Goal: Check status: Check status

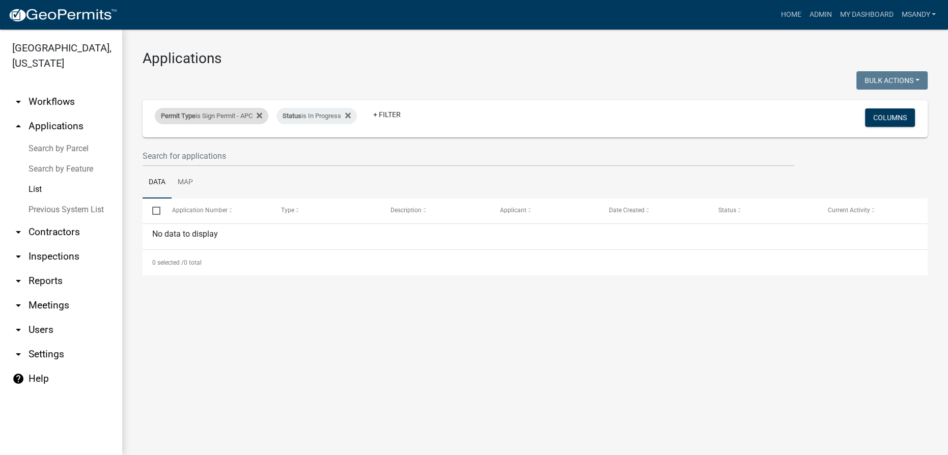
click at [220, 118] on div "Permit Type is Sign Permit - APC" at bounding box center [212, 116] width 114 height 16
select select "eb70c5df-7d79-4007-8fff-490efa7218cf"
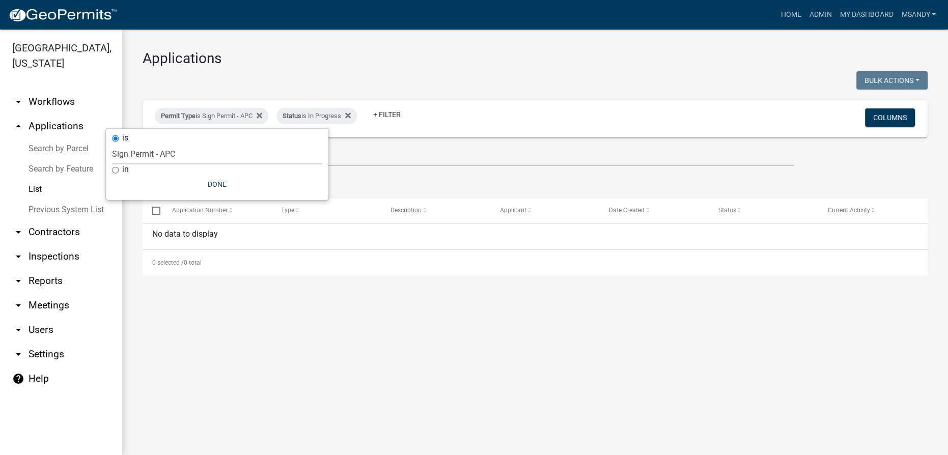
click at [200, 156] on select "Select an option [DATE] Copy Of - Subdivision Plat Application - APC APC Addres…" at bounding box center [217, 154] width 210 height 21
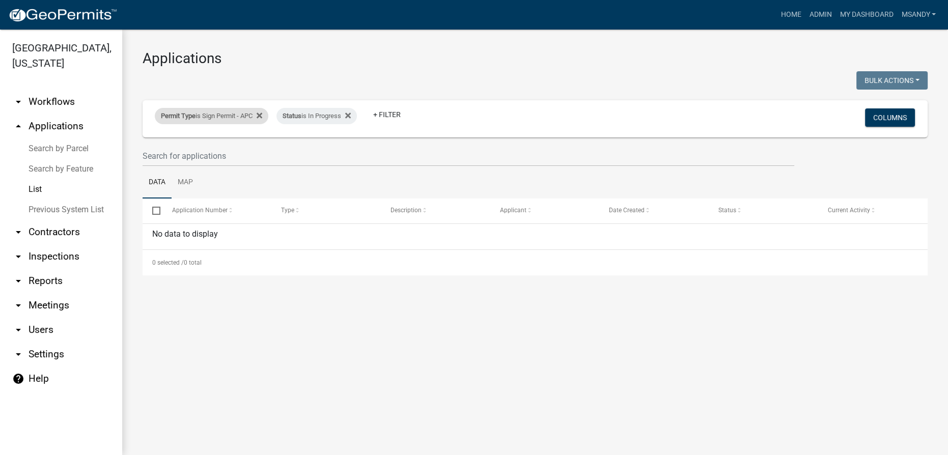
click at [208, 119] on div "Permit Type is Sign Permit - APC" at bounding box center [212, 116] width 114 height 16
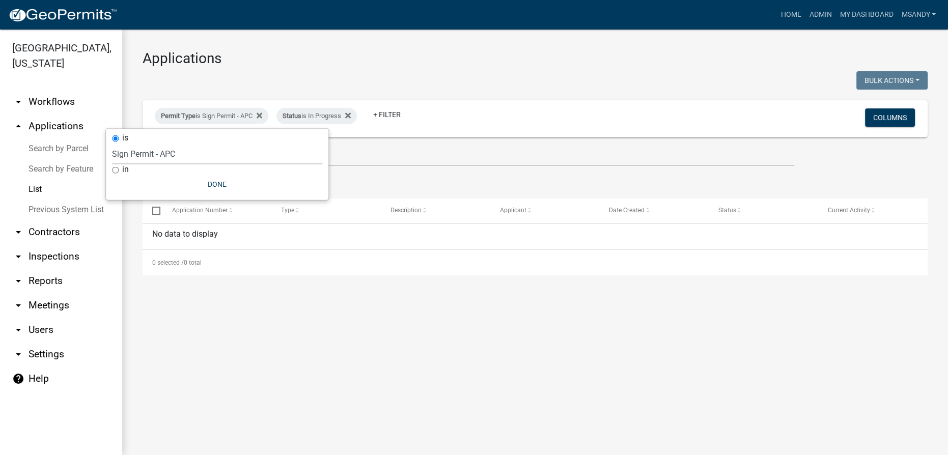
click at [193, 161] on select "Select an option [DATE] Copy Of - Subdivision Plat Application - APC APC Addres…" at bounding box center [217, 154] width 210 height 21
select select "06555e07-7e79-4569-9f73-610b83aead0f"
click at [133, 144] on select "Select an option [DATE] Copy Of - Subdivision Plat Application - APC APC Addres…" at bounding box center [217, 154] width 210 height 21
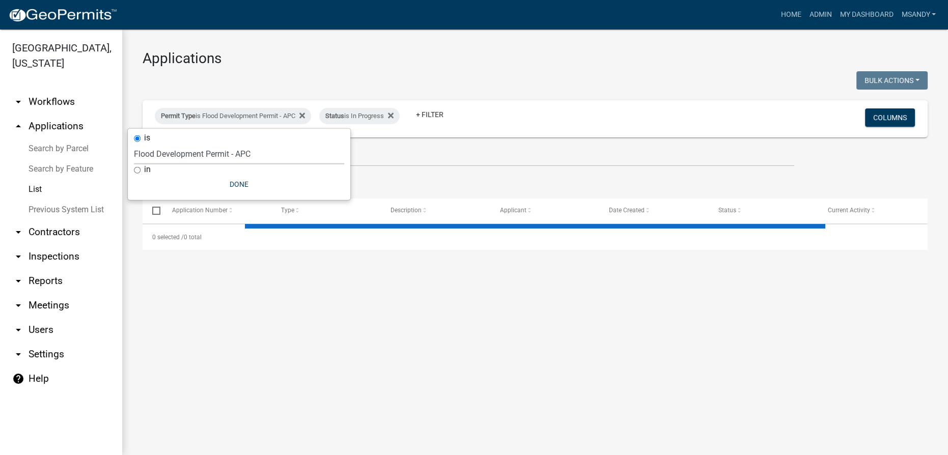
select select "3: 100"
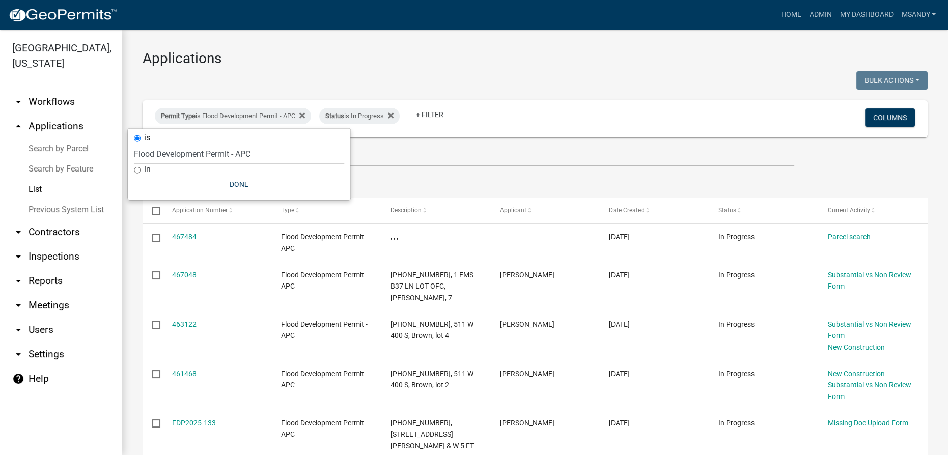
click at [249, 148] on select "Select an option [DATE] Copy Of - Subdivision Plat Application - APC APC Addres…" at bounding box center [239, 154] width 210 height 21
select select "a2c991f8-68ce-43d3-971c-57015753063b"
click at [139, 144] on select "Select an option [DATE] Copy Of - Subdivision Plat Application - APC APC Addres…" at bounding box center [239, 154] width 210 height 21
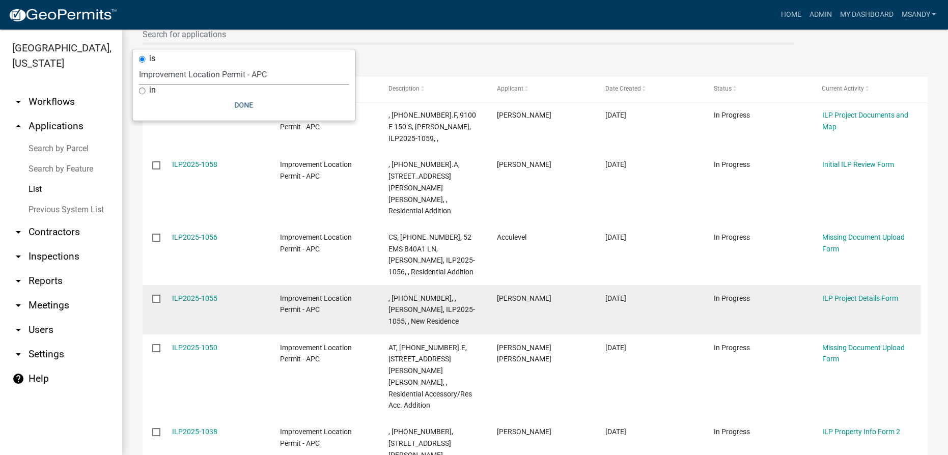
scroll to position [139, 0]
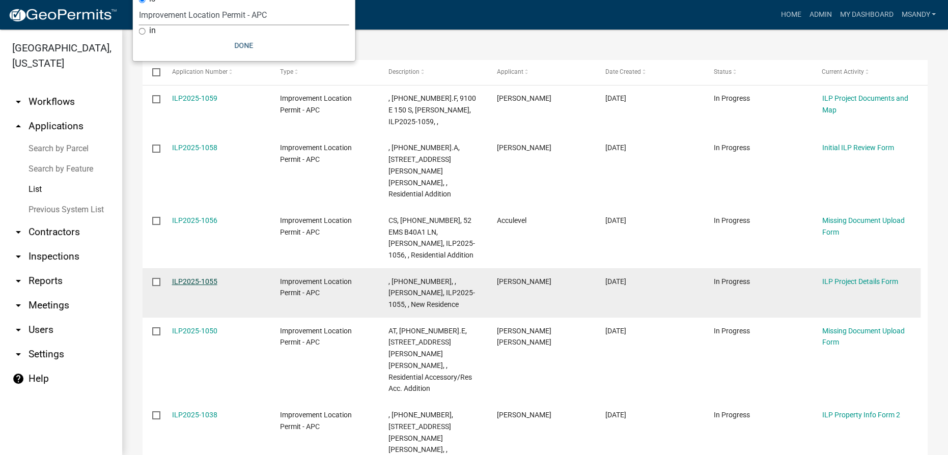
click at [194, 278] on link "ILP2025-1055" at bounding box center [194, 282] width 45 height 8
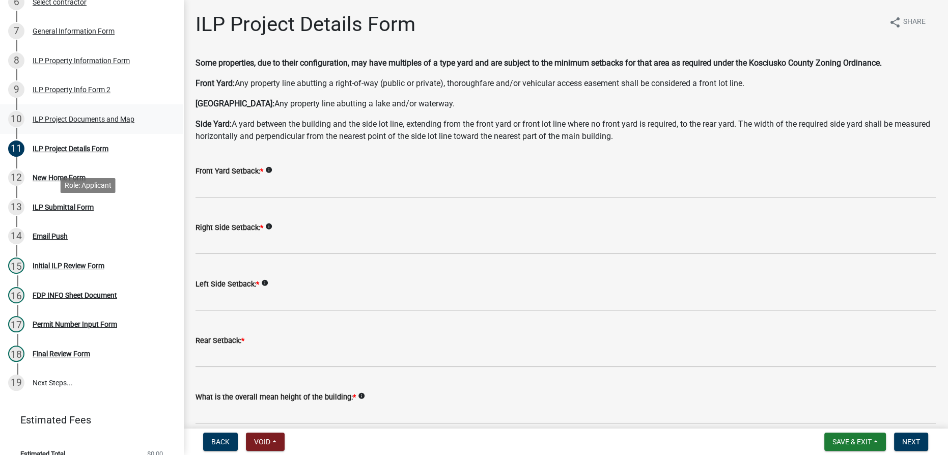
scroll to position [324, 0]
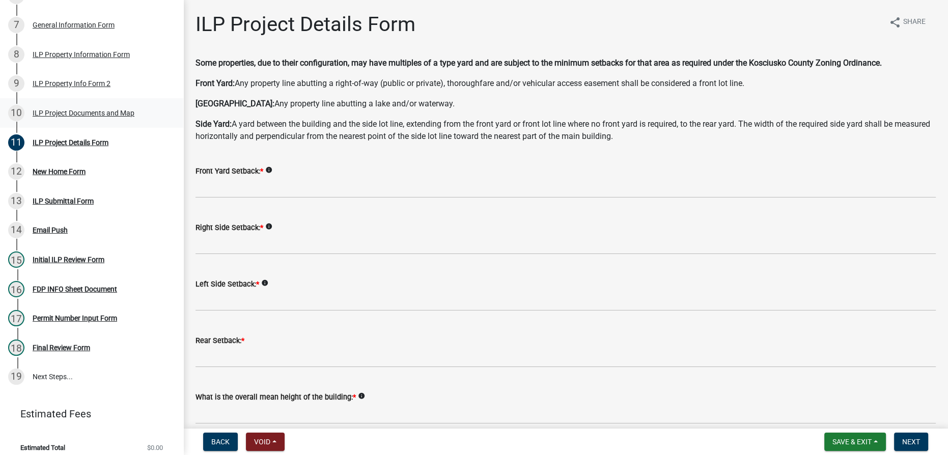
click at [72, 114] on div "ILP Project Documents and Map" at bounding box center [84, 113] width 102 height 7
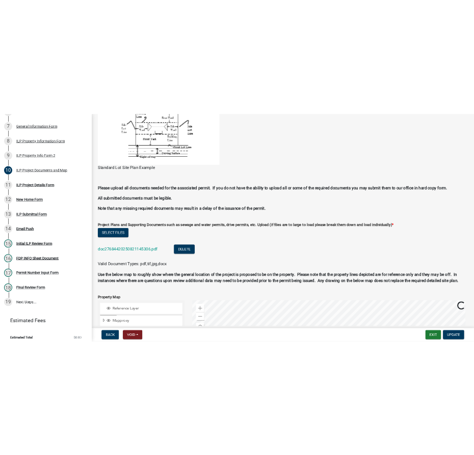
scroll to position [833, 0]
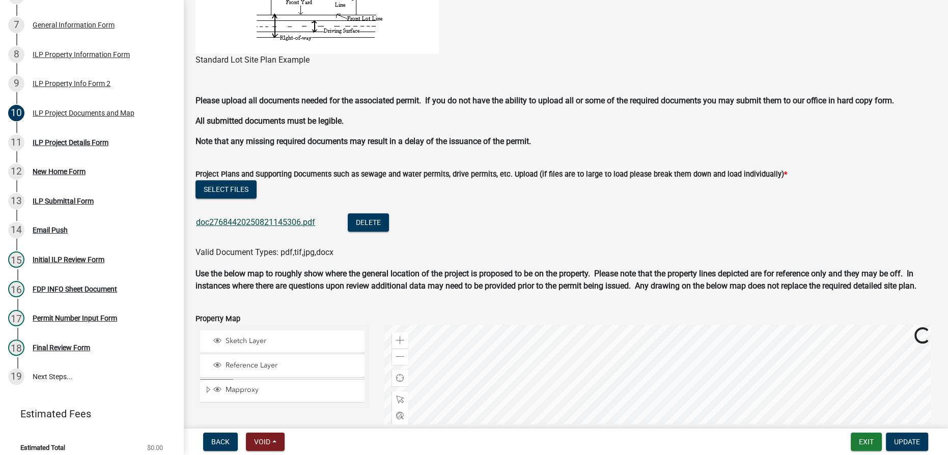
click at [254, 217] on link "doc27684420250821145306.pdf" at bounding box center [255, 222] width 119 height 10
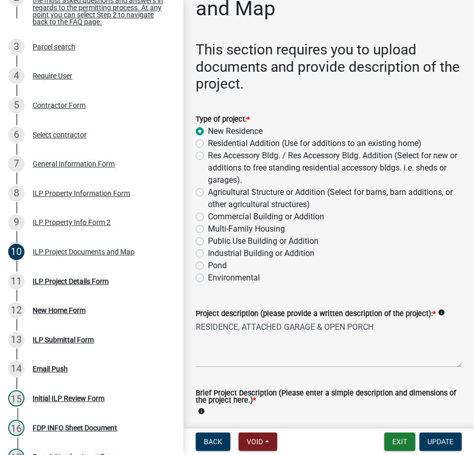
scroll to position [24, 0]
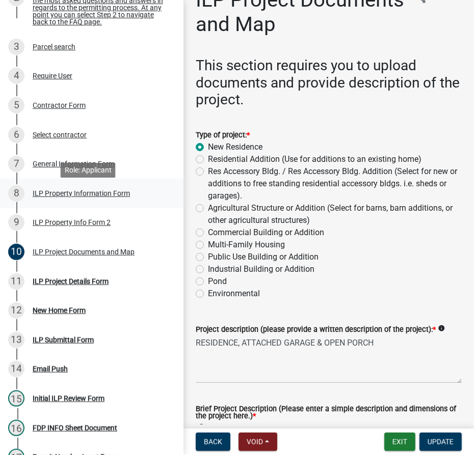
click at [71, 197] on div "ILP Property Information Form" at bounding box center [81, 193] width 97 height 7
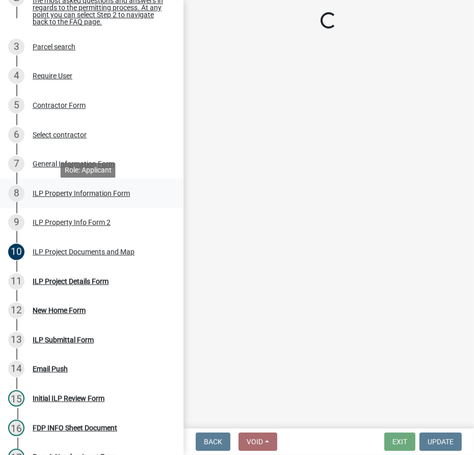
scroll to position [0, 0]
select select "43c67e15-aa71-4662-a612-5084d59379d6"
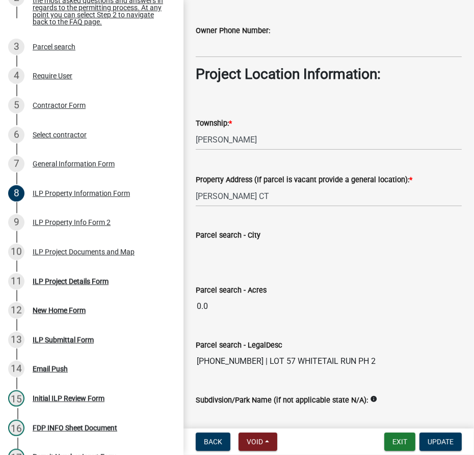
scroll to position [787, 0]
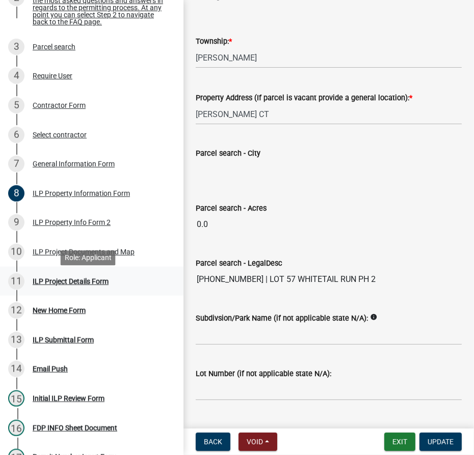
drag, startPoint x: 243, startPoint y: 278, endPoint x: 164, endPoint y: 278, distance: 78.9
click at [164, 278] on div "Improvement Location Permit - APC ILP2025-1055 Edit View Summary Notes 1 Start …" at bounding box center [237, 227] width 474 height 455
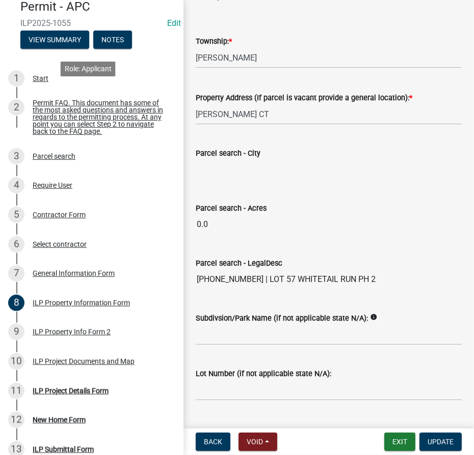
scroll to position [0, 0]
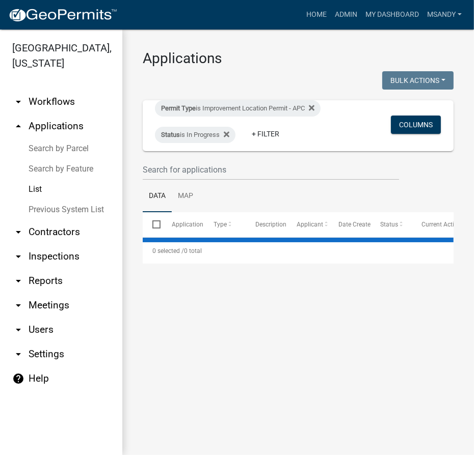
select select "3: 100"
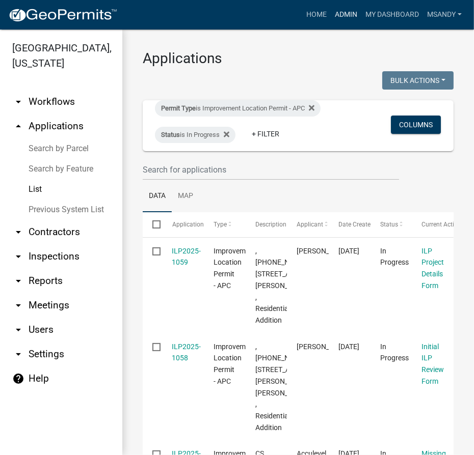
click at [342, 16] on link "Admin" at bounding box center [346, 14] width 31 height 19
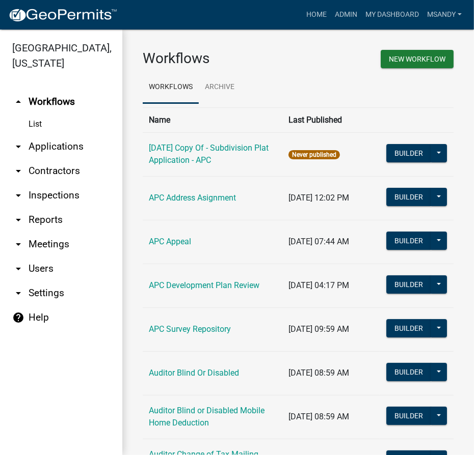
click at [56, 147] on link "arrow_drop_down Applications" at bounding box center [61, 146] width 122 height 24
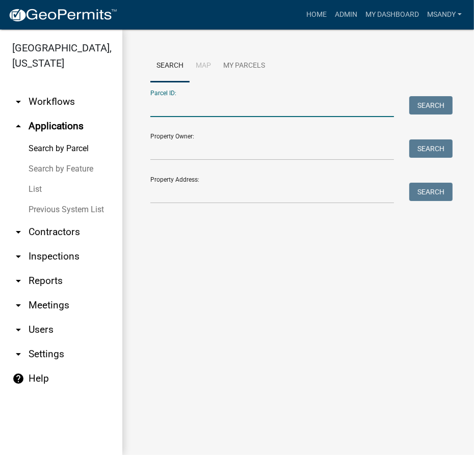
click at [196, 108] on input "Parcel ID:" at bounding box center [271, 106] width 243 height 21
paste input "027-044-071"
type input "027-044-071"
click at [433, 110] on button "Search" at bounding box center [430, 105] width 43 height 18
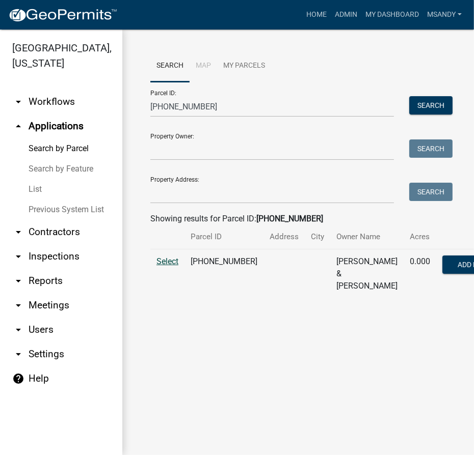
click at [170, 266] on span "Select" at bounding box center [167, 262] width 22 height 10
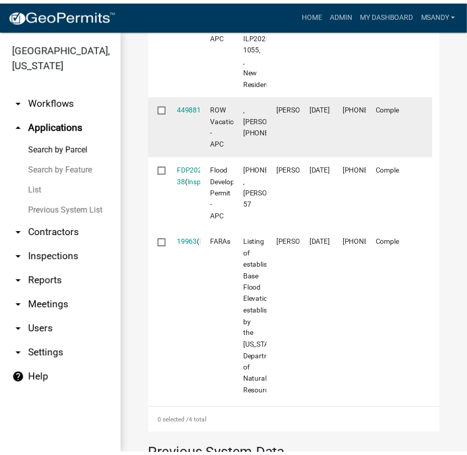
scroll to position [401, 0]
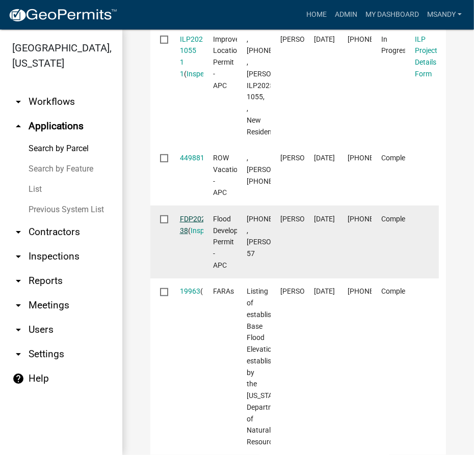
click at [188, 235] on link "FDP2022-38" at bounding box center [196, 225] width 32 height 20
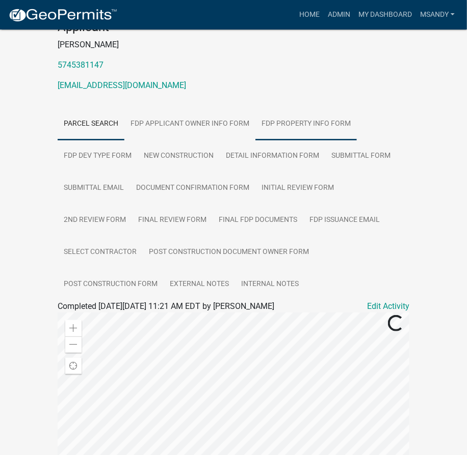
scroll to position [185, 0]
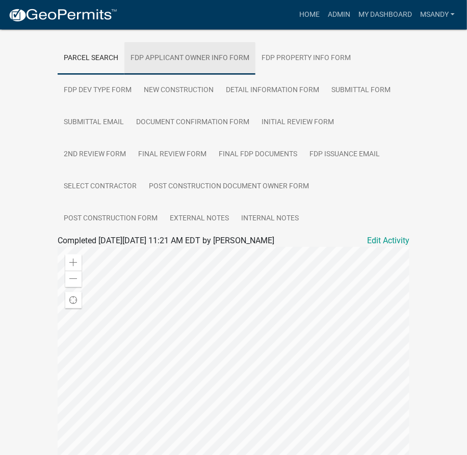
click at [192, 68] on link "FDP Applicant Owner Info Form" at bounding box center [189, 58] width 131 height 33
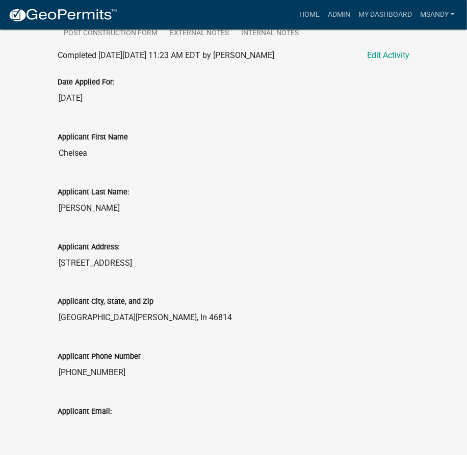
scroll to position [576, 0]
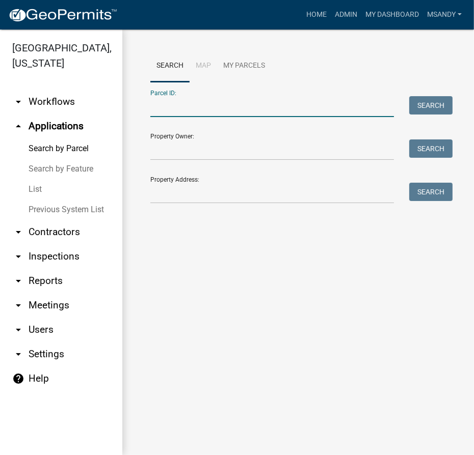
click at [216, 103] on input "Parcel ID:" at bounding box center [271, 106] width 243 height 21
paste input "027-044-071"
type input "027-044-071"
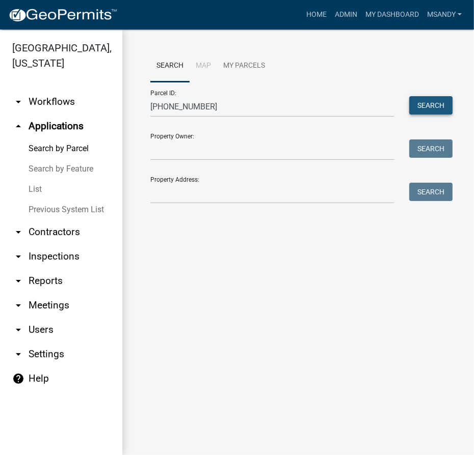
click at [430, 103] on button "Search" at bounding box center [430, 105] width 43 height 18
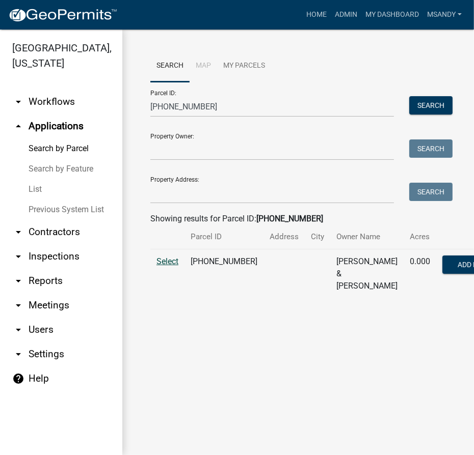
click at [172, 266] on span "Select" at bounding box center [167, 262] width 22 height 10
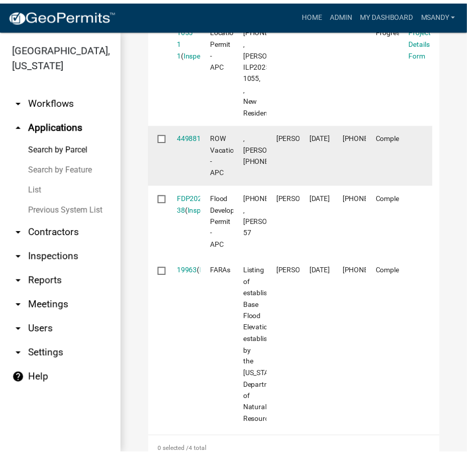
scroll to position [469, 0]
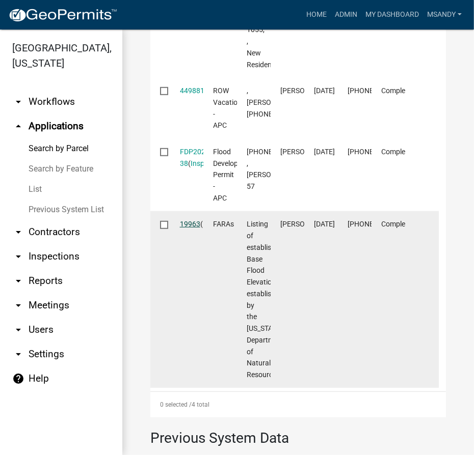
click at [185, 228] on link "19963" at bounding box center [190, 224] width 20 height 8
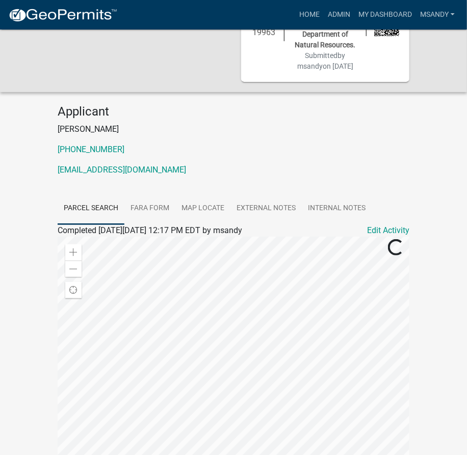
scroll to position [92, 0]
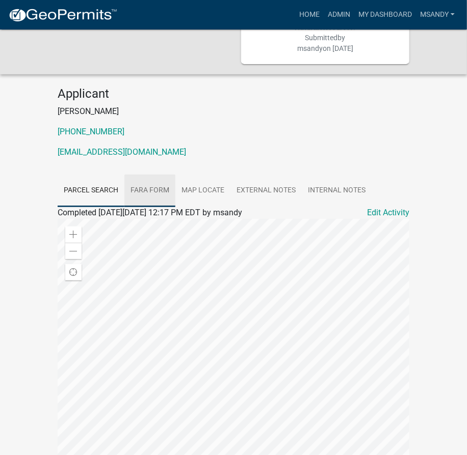
click at [150, 199] on link "FARA Form" at bounding box center [149, 191] width 51 height 33
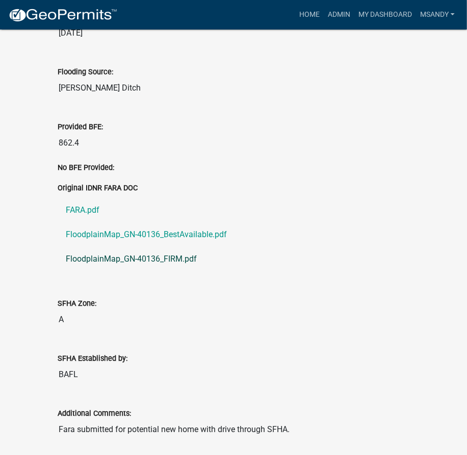
scroll to position [370, 0]
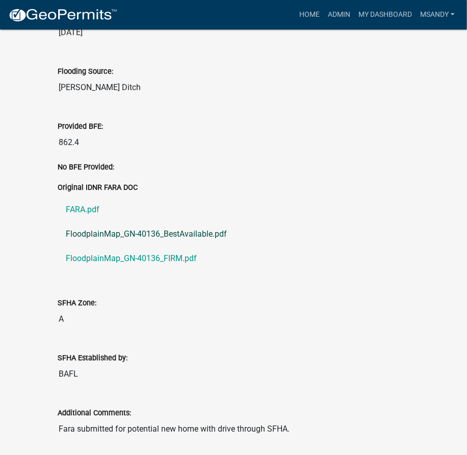
click at [100, 245] on link "FloodplainMap_GN-40136_BestAvailable.pdf" at bounding box center [233, 234] width 351 height 24
click at [124, 267] on link "FloodplainMap_GN-40136_FIRM.pdf" at bounding box center [233, 259] width 351 height 24
click at [81, 216] on link "FARA.pdf" at bounding box center [233, 210] width 351 height 24
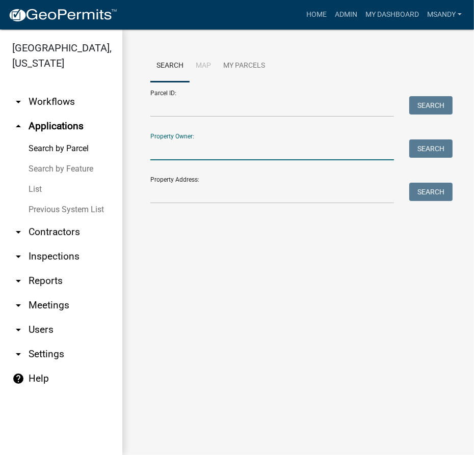
drag, startPoint x: 158, startPoint y: 155, endPoint x: 182, endPoint y: 150, distance: 24.9
click at [158, 155] on input "Property Owner:" at bounding box center [271, 150] width 243 height 21
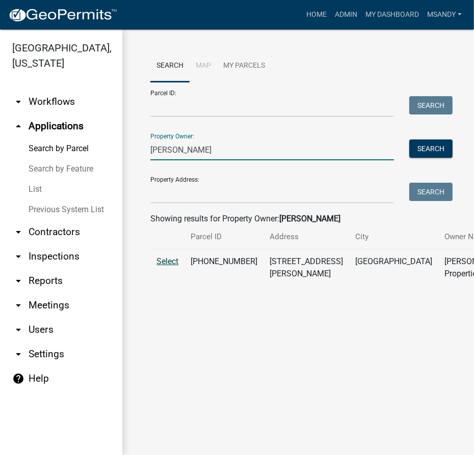
type input "jc wood"
click at [168, 266] on span "Select" at bounding box center [167, 262] width 22 height 10
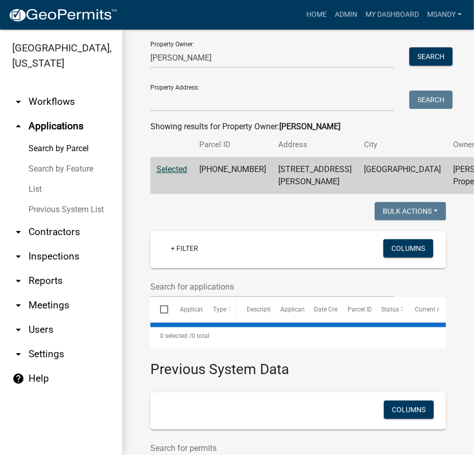
scroll to position [185, 0]
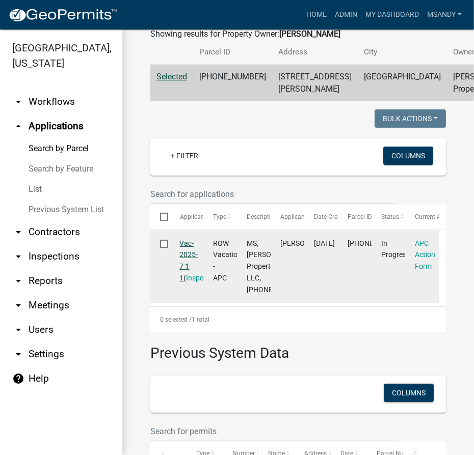
click at [189, 270] on link "Vac-2025-7 1 1" at bounding box center [189, 260] width 18 height 43
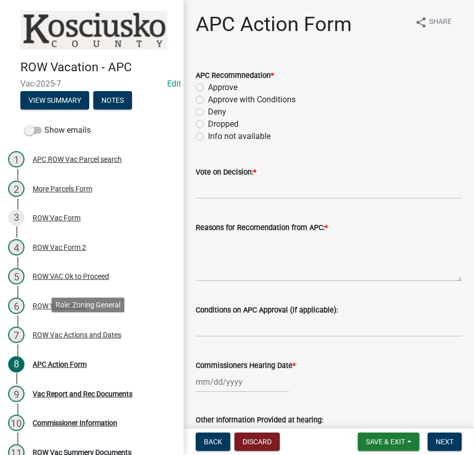
click at [62, 336] on div "ROW Vac Actions and Dates" at bounding box center [77, 335] width 89 height 7
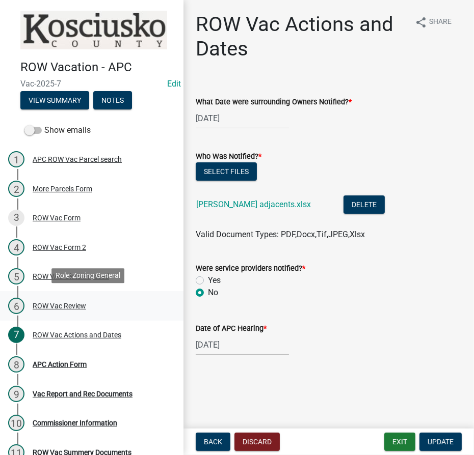
click at [60, 304] on div "ROW Vac Review" at bounding box center [59, 306] width 53 height 7
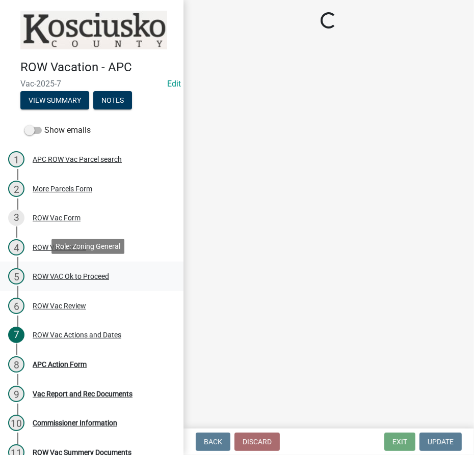
select select "05abea74-e270-4522-a9f5-b7f75ee5e4a6"
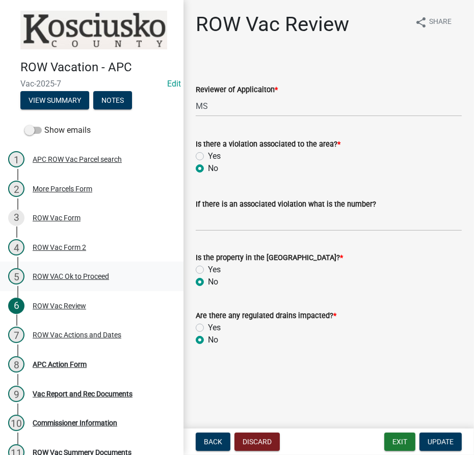
click at [67, 275] on div "ROW VAC Ok to Proceed" at bounding box center [71, 276] width 76 height 7
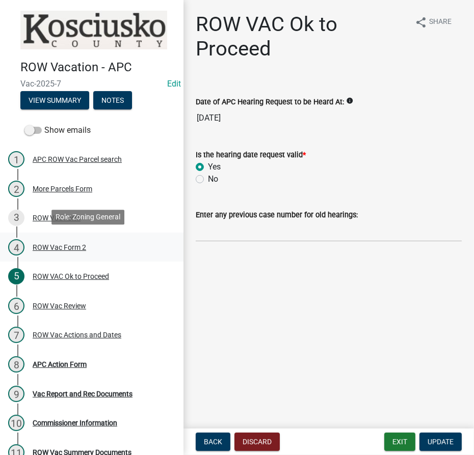
click at [61, 250] on div "4 ROW Vac Form 2" at bounding box center [87, 247] width 159 height 16
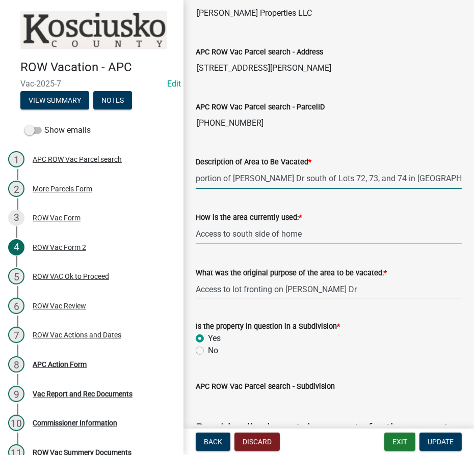
scroll to position [0, 7]
drag, startPoint x: 196, startPoint y: 188, endPoint x: 473, endPoint y: 188, distance: 277.1
click at [473, 188] on main "ROW Vac Form 2 share Share Any vacation hearing filed with the Kosciusko County…" at bounding box center [328, 212] width 290 height 425
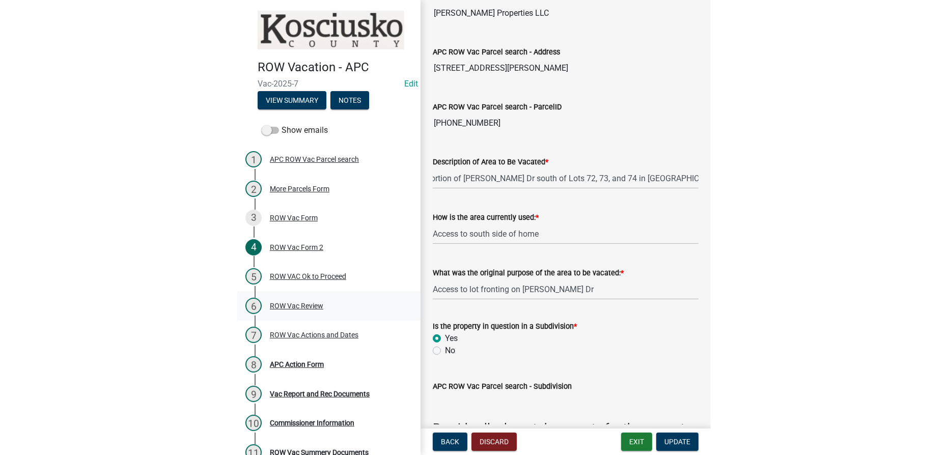
scroll to position [0, 0]
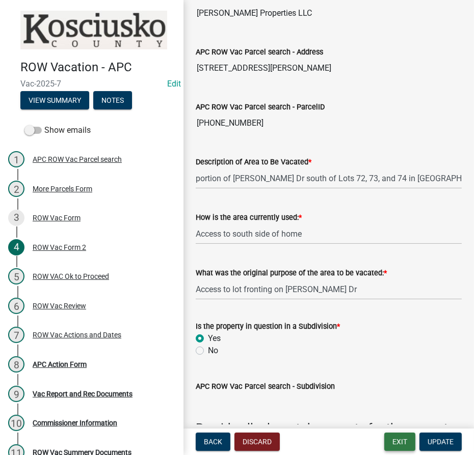
click at [392, 443] on button "Exit" at bounding box center [399, 442] width 31 height 18
